Goal: Information Seeking & Learning: Learn about a topic

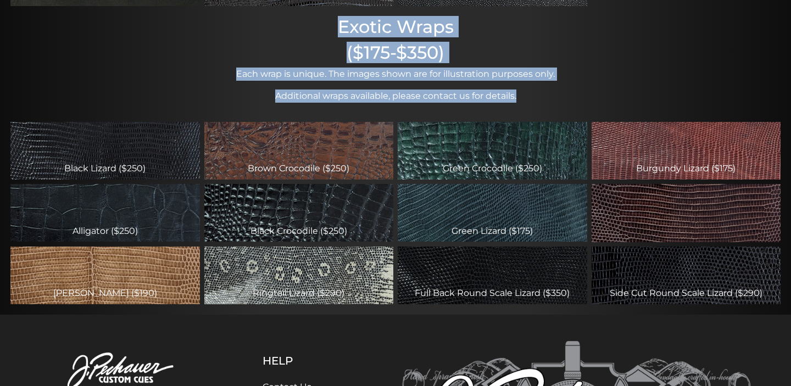
scroll to position [368, 0]
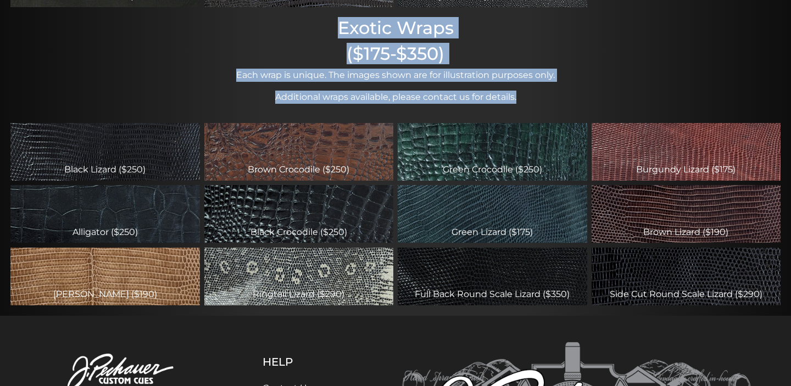
click at [615, 82] on div "Leather Wraps ($160) Optional wraps, please contact us for details. Black Spani…" at bounding box center [395, 29] width 791 height 574
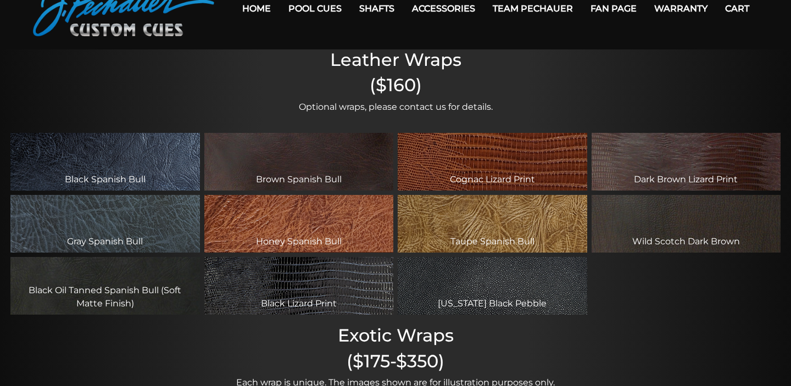
scroll to position [53, 0]
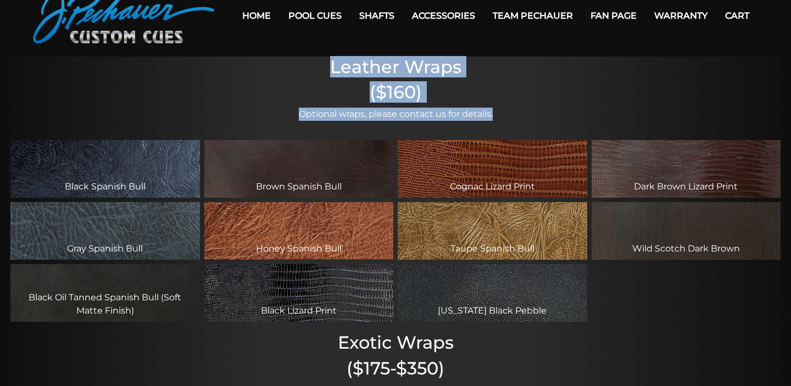
drag, startPoint x: 498, startPoint y: 116, endPoint x: 330, endPoint y: 66, distance: 174.9
click at [330, 66] on div "Leather Wraps ($160) Optional wraps, please contact us for details. Black Spani…" at bounding box center [395, 344] width 791 height 574
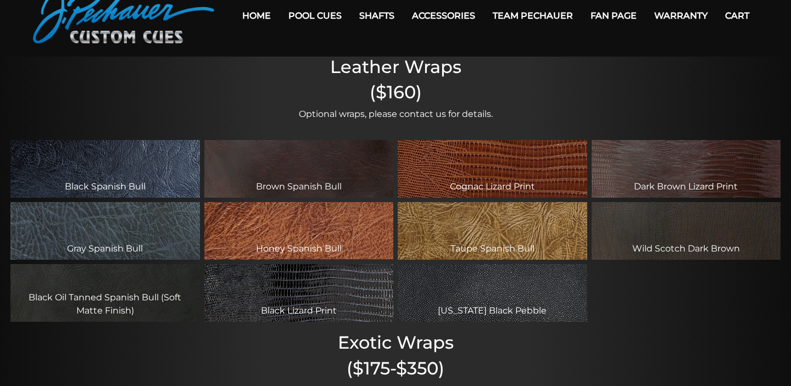
click at [495, 121] on div "Leather Wraps ($160) Optional wraps, please contact us for details. Black Spani…" at bounding box center [395, 344] width 791 height 574
click at [298, 290] on div "Black Lizard Print" at bounding box center [299, 293] width 190 height 58
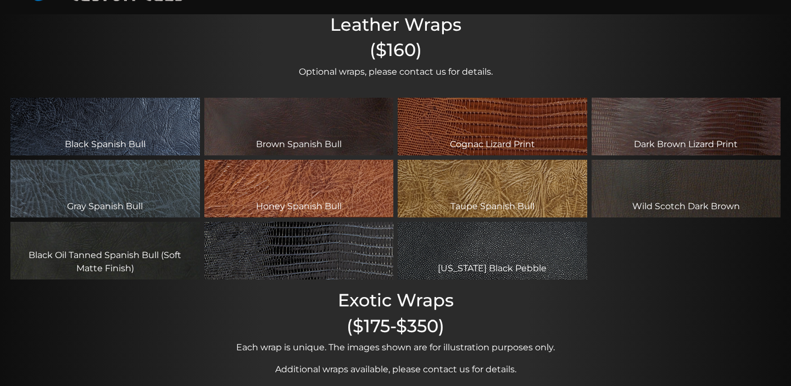
scroll to position [96, 0]
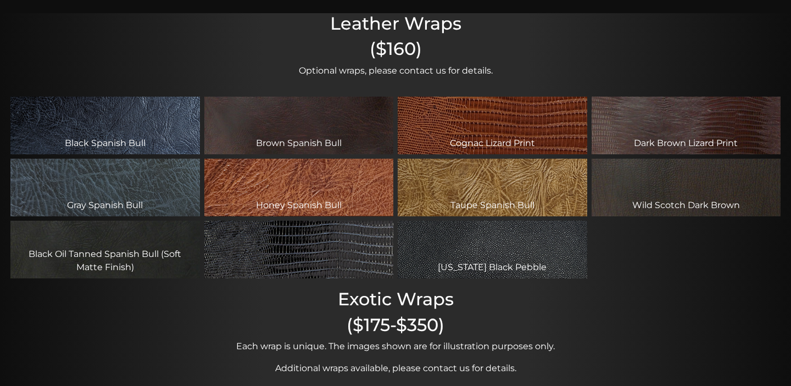
click at [284, 264] on div "Black Lizard Print" at bounding box center [299, 250] width 190 height 58
click at [351, 317] on h2 "($175-$350)" at bounding box center [395, 325] width 791 height 21
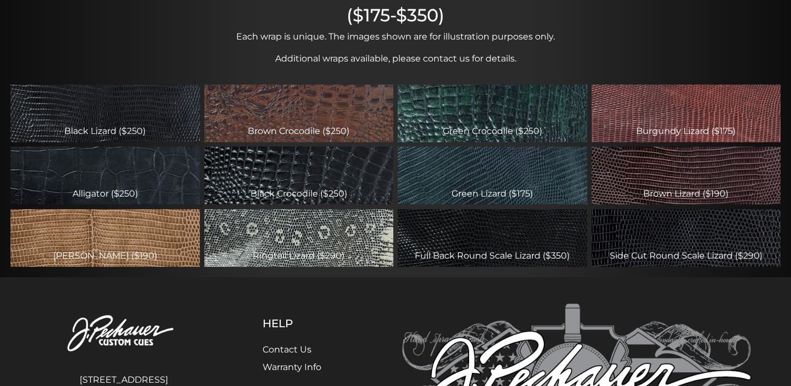
scroll to position [410, 0]
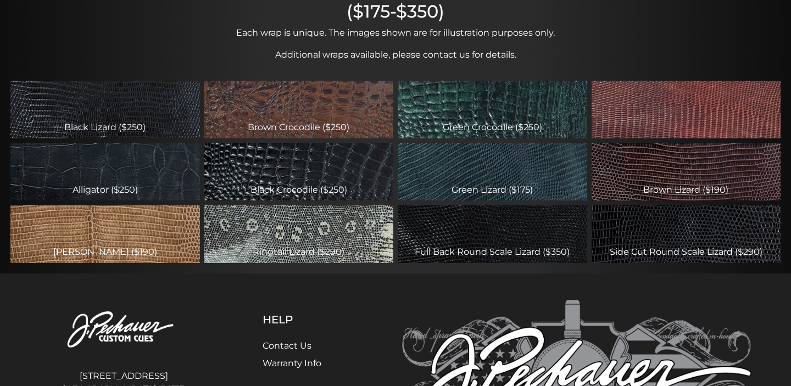
click at [636, 130] on div "Burgundy Lizard ($175)" at bounding box center [687, 110] width 190 height 58
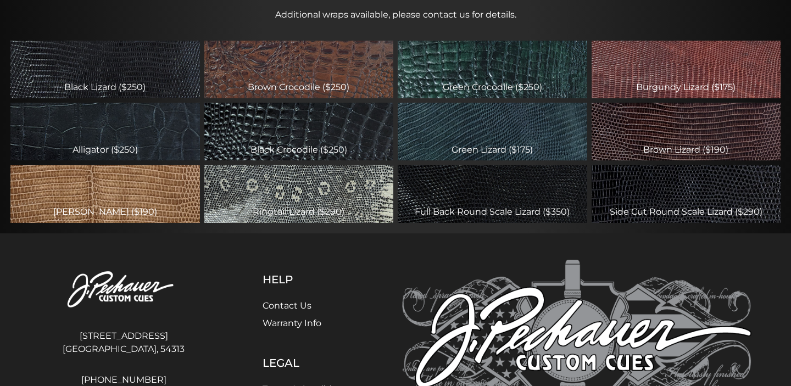
scroll to position [547, 0]
